Goal: Navigation & Orientation: Find specific page/section

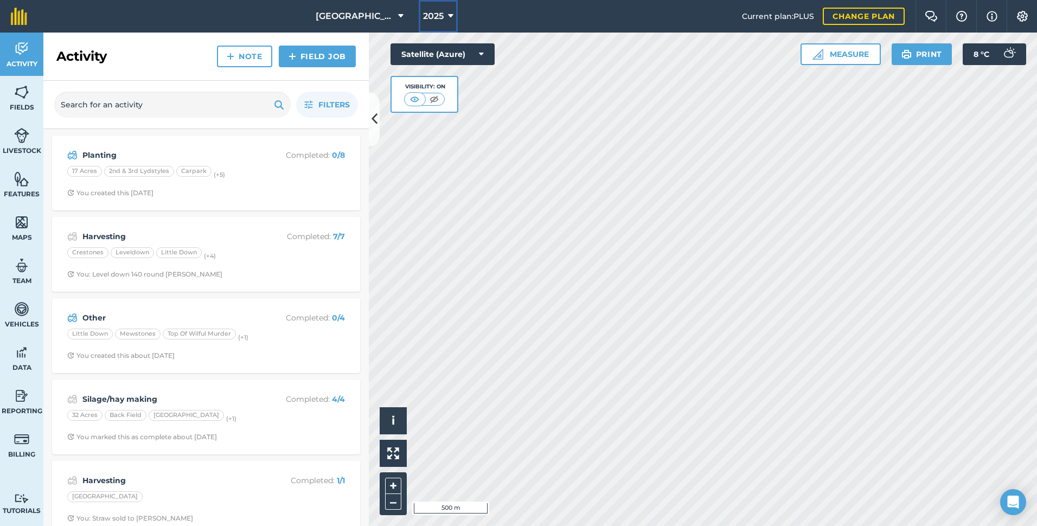
click at [426, 18] on span "2025" at bounding box center [433, 16] width 21 height 13
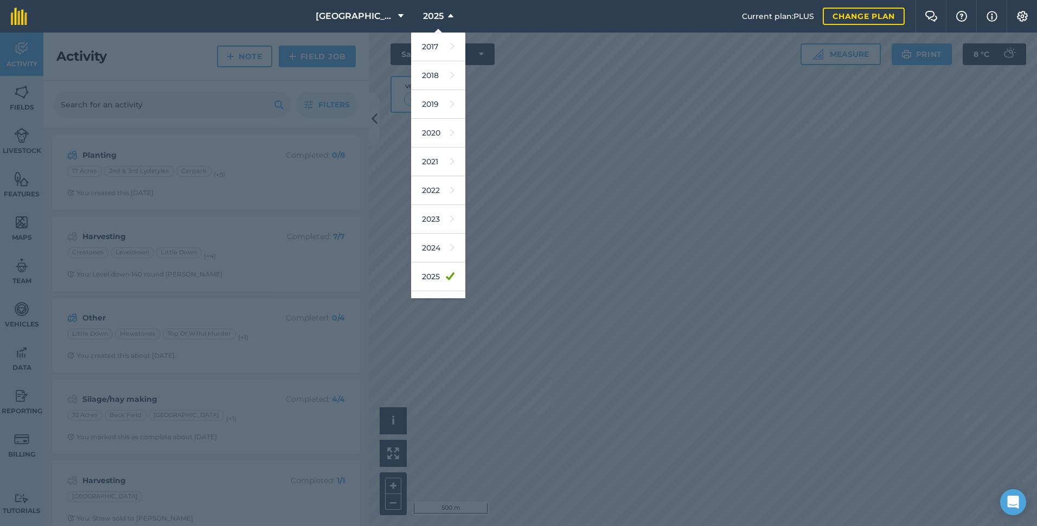
click at [262, 311] on div at bounding box center [518, 280] width 1037 height 494
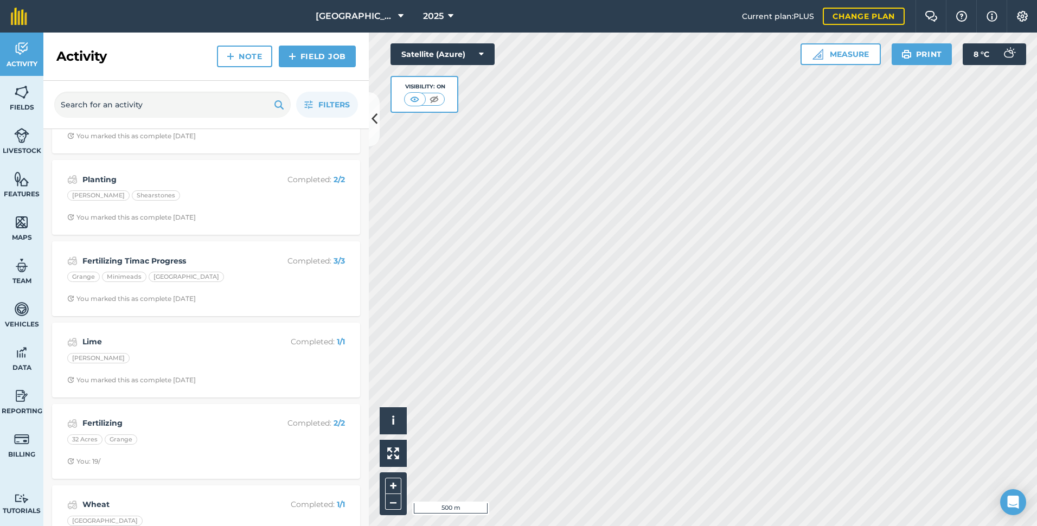
scroll to position [1465, 0]
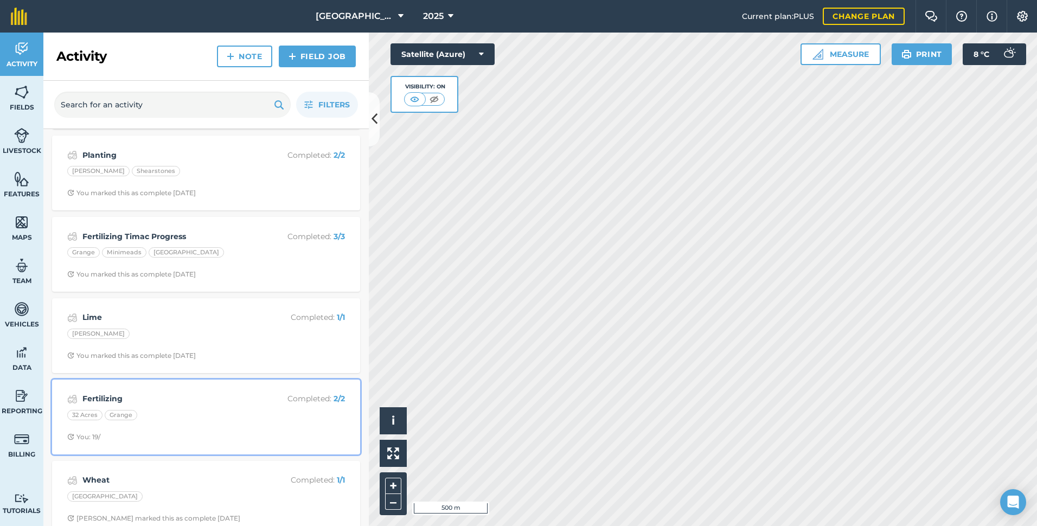
click at [160, 413] on div "32 Acres Grange" at bounding box center [206, 417] width 278 height 14
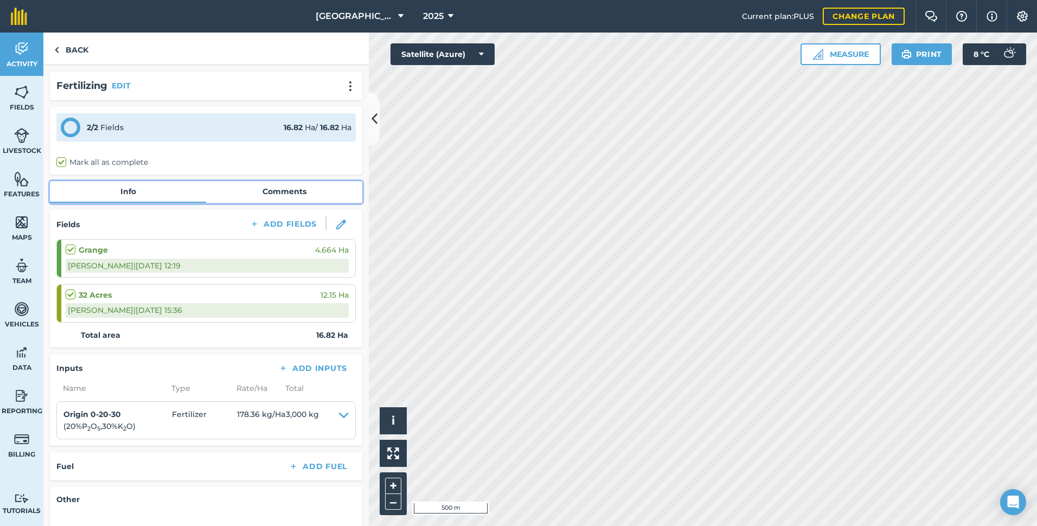
click at [282, 191] on link "Comments" at bounding box center [284, 191] width 156 height 21
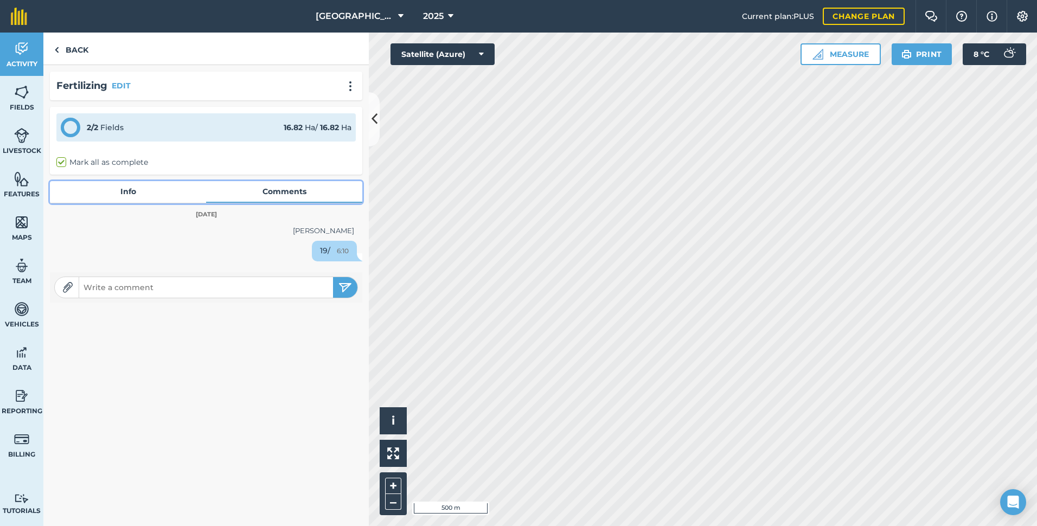
click at [124, 196] on link "Info" at bounding box center [128, 191] width 156 height 21
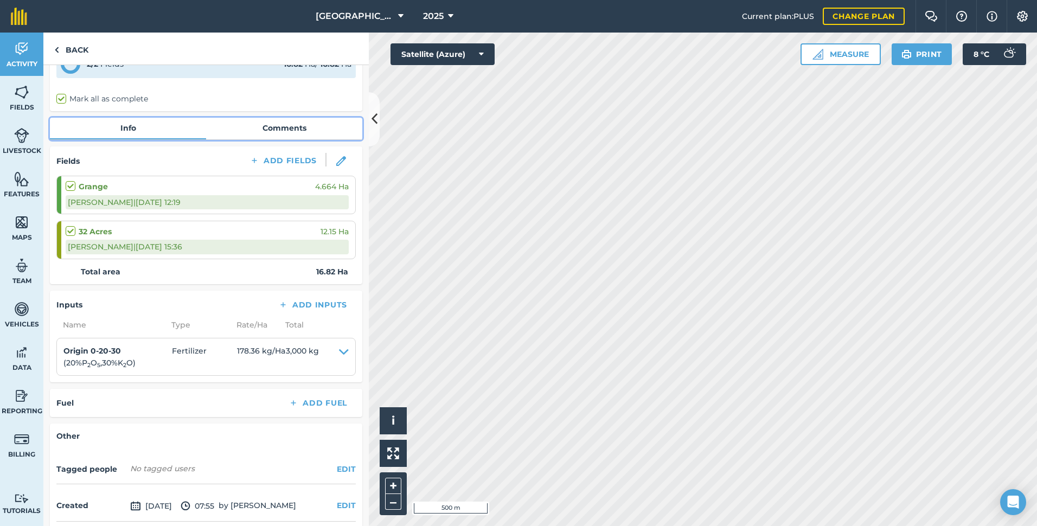
scroll to position [54, 0]
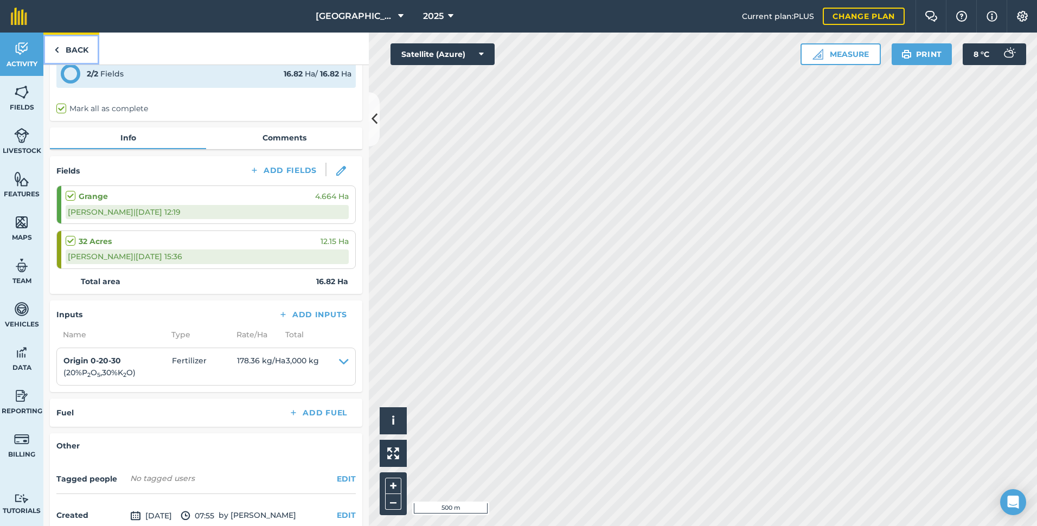
click at [79, 47] on link "Back" at bounding box center [71, 49] width 56 height 32
